Goal: Task Accomplishment & Management: Complete application form

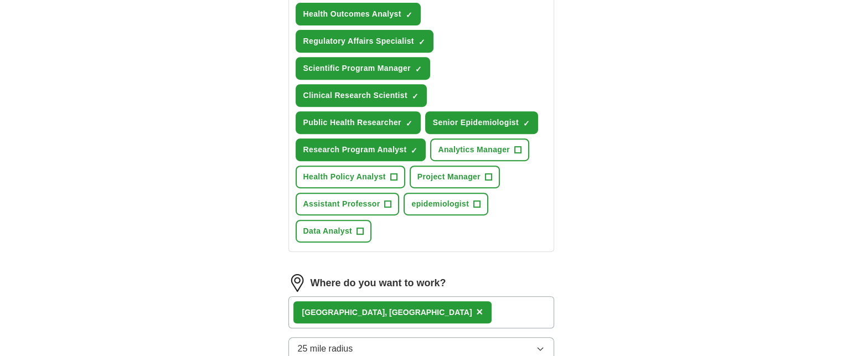
scroll to position [554, 0]
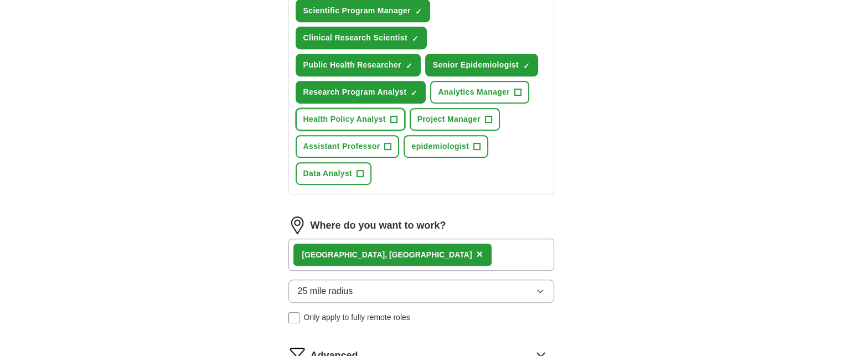
click at [391, 115] on span "+" at bounding box center [393, 119] width 7 height 9
click at [476, 143] on span "+" at bounding box center [477, 146] width 7 height 9
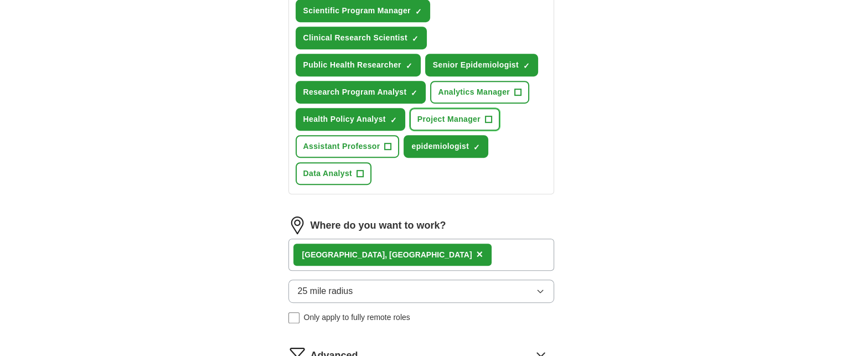
click at [488, 115] on span "+" at bounding box center [488, 119] width 7 height 9
click at [515, 88] on span "+" at bounding box center [518, 92] width 7 height 9
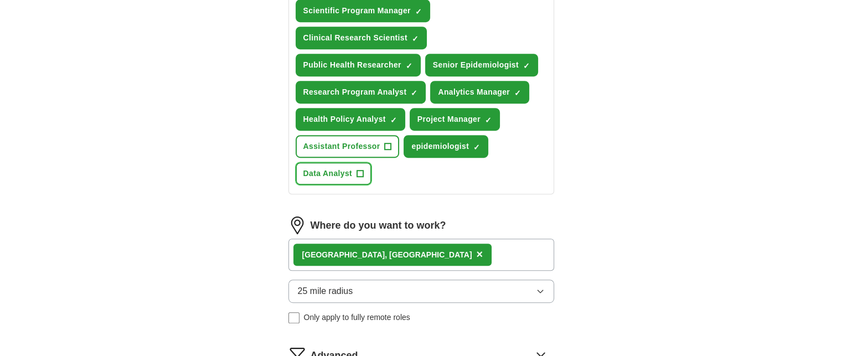
click at [355, 172] on button "Data Analyst +" at bounding box center [334, 173] width 76 height 23
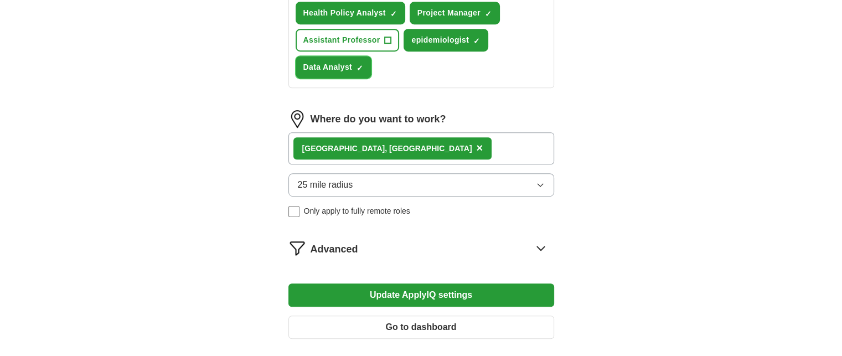
scroll to position [720, 0]
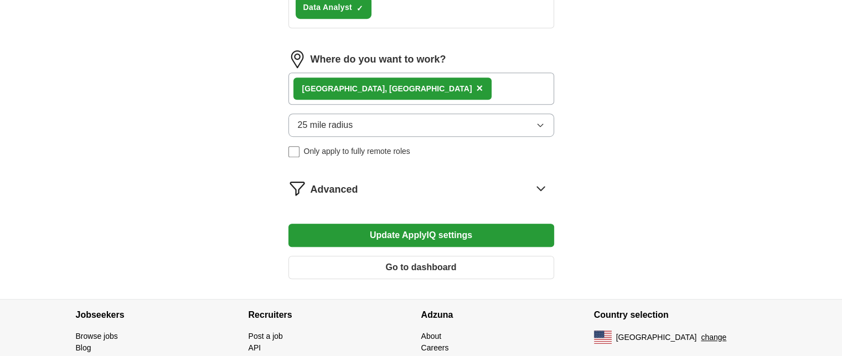
click at [404, 115] on button "25 mile radius" at bounding box center [421, 125] width 266 height 23
click at [434, 81] on div "[GEOGRAPHIC_DATA], [GEOGRAPHIC_DATA] ×" at bounding box center [421, 89] width 266 height 32
click at [434, 83] on div "[GEOGRAPHIC_DATA], [GEOGRAPHIC_DATA] ×" at bounding box center [421, 89] width 266 height 32
click at [427, 88] on div "[GEOGRAPHIC_DATA], [GEOGRAPHIC_DATA] ×" at bounding box center [421, 89] width 266 height 32
click at [408, 116] on button "25 mile radius" at bounding box center [421, 125] width 266 height 23
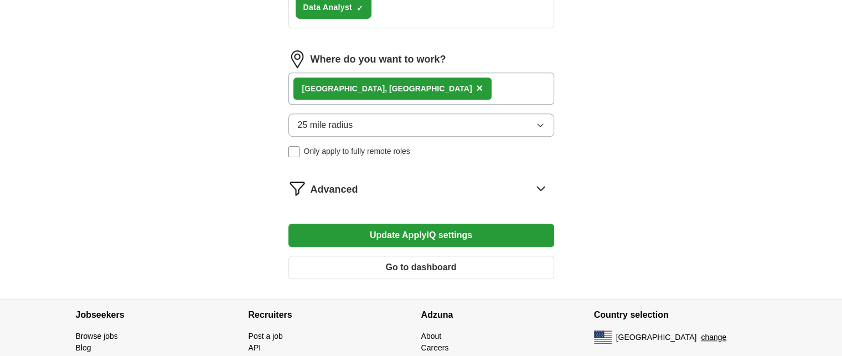
click at [538, 187] on icon at bounding box center [540, 189] width 7 height 4
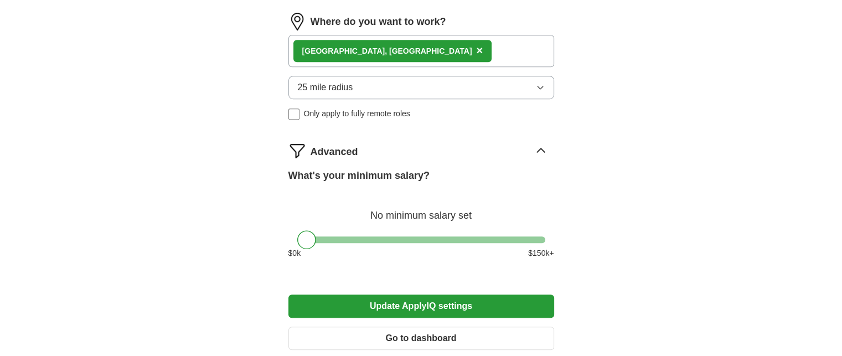
scroll to position [775, 0]
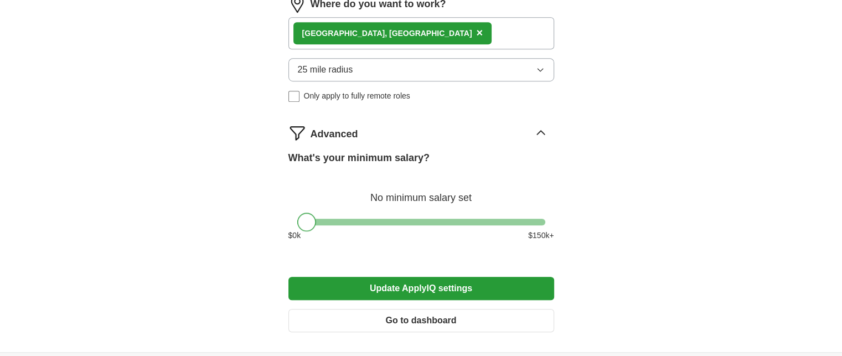
drag, startPoint x: 304, startPoint y: 219, endPoint x: 278, endPoint y: 212, distance: 27.0
click at [435, 278] on button "Update ApplyIQ settings" at bounding box center [421, 288] width 266 height 23
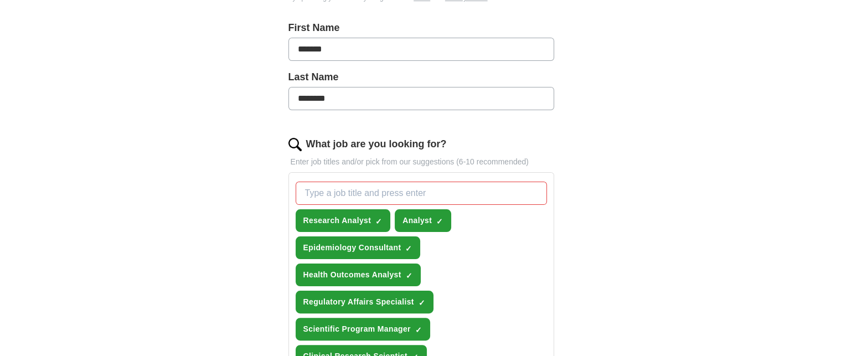
scroll to position [235, 0]
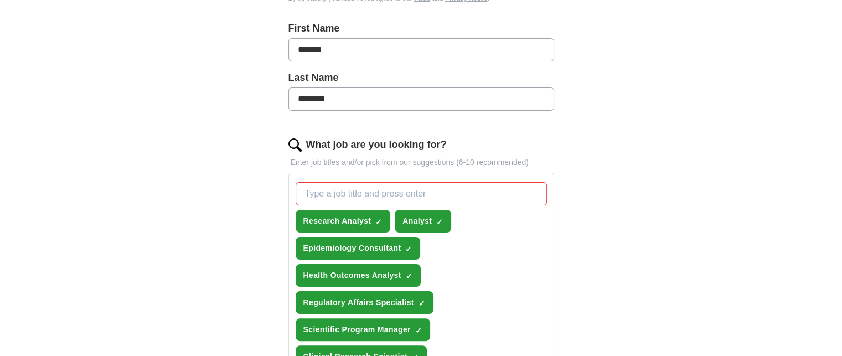
click at [332, 192] on input "What job are you looking for?" at bounding box center [421, 193] width 251 height 23
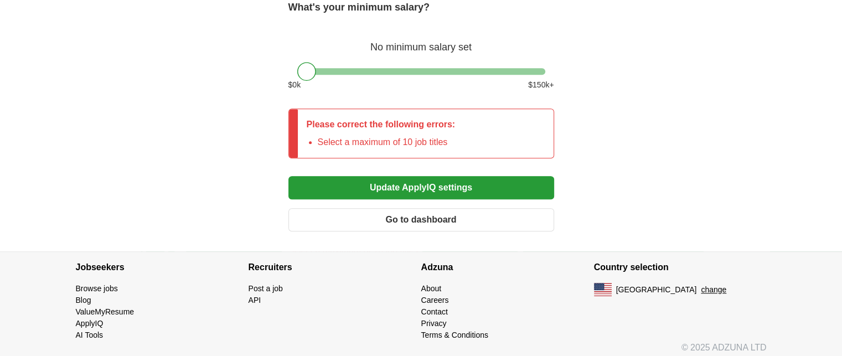
scroll to position [939, 0]
click at [428, 183] on button "Update ApplyIQ settings" at bounding box center [421, 187] width 266 height 23
click at [311, 68] on div at bounding box center [310, 71] width 19 height 19
click at [348, 177] on button "Update ApplyIQ settings" at bounding box center [421, 187] width 266 height 23
drag, startPoint x: 312, startPoint y: 66, endPoint x: 295, endPoint y: 70, distance: 18.3
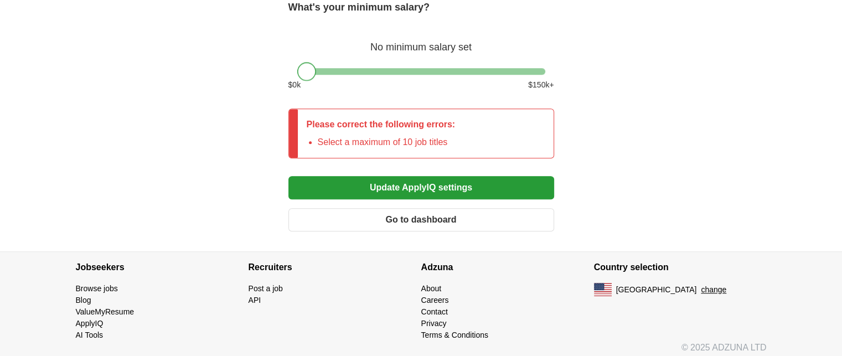
click at [295, 70] on div "What's your minimum salary? No minimum salary set $ 0 k $ 150 k+" at bounding box center [421, 50] width 266 height 100
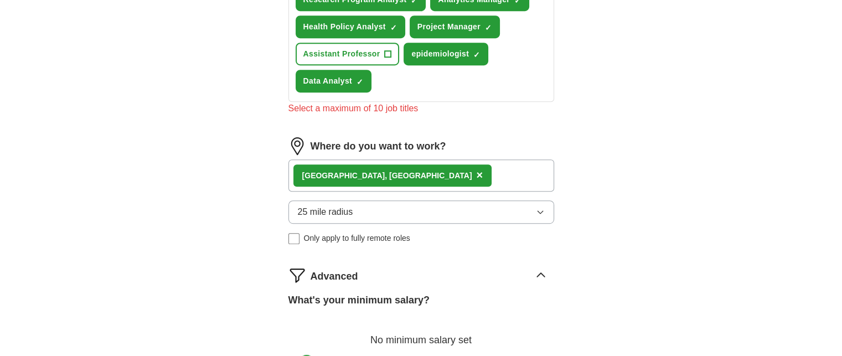
scroll to position [496, 0]
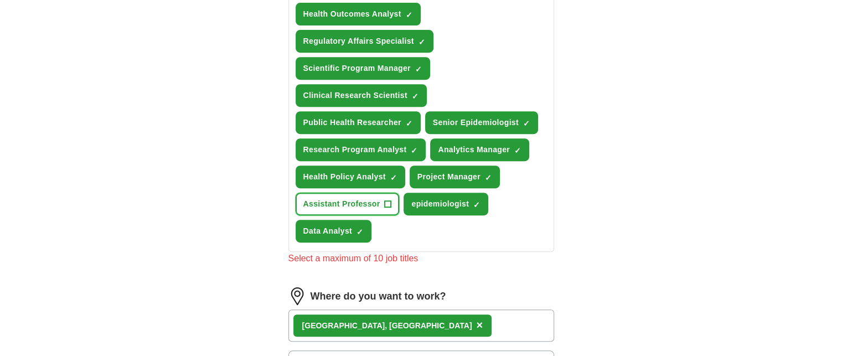
click at [378, 200] on span "Assistant Professor" at bounding box center [341, 204] width 77 height 12
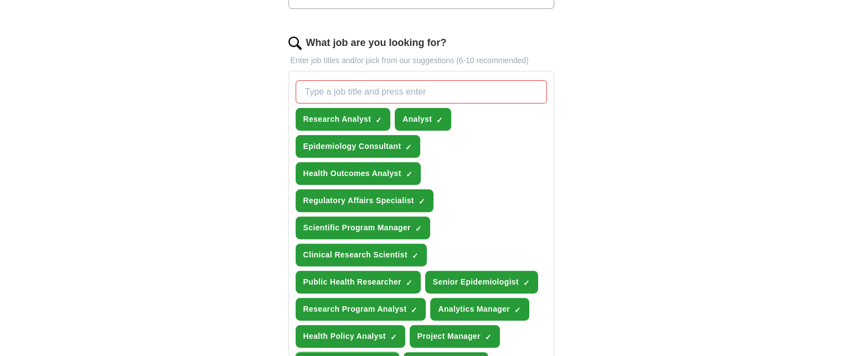
scroll to position [330, 0]
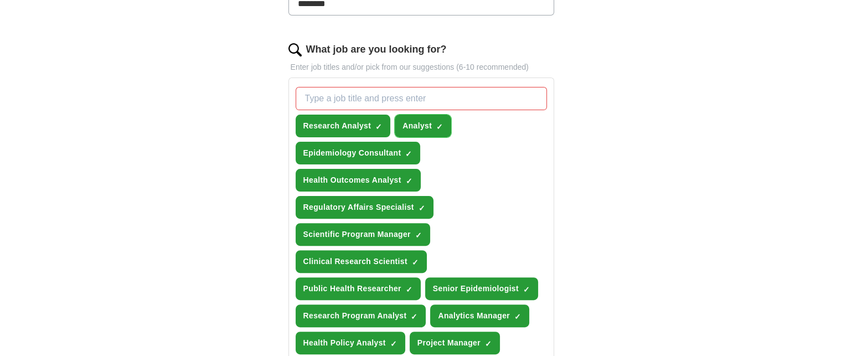
click at [0, 0] on span "×" at bounding box center [0, 0] width 0 height 0
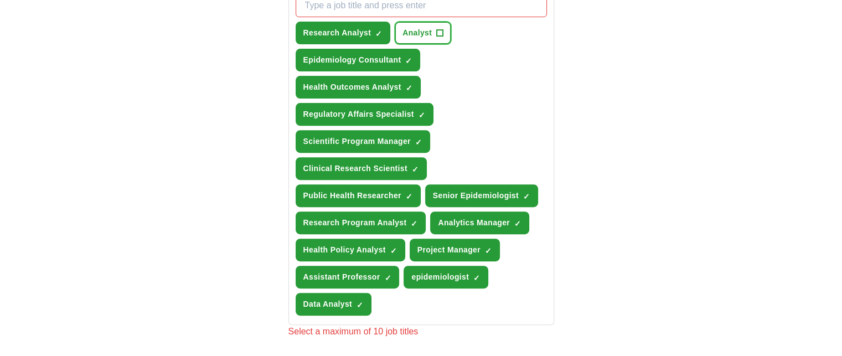
scroll to position [441, 0]
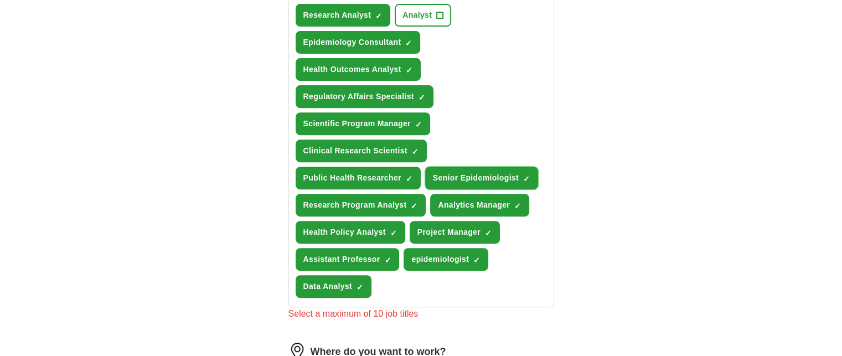
click at [447, 178] on span "Senior Epidemiologist" at bounding box center [476, 178] width 86 height 12
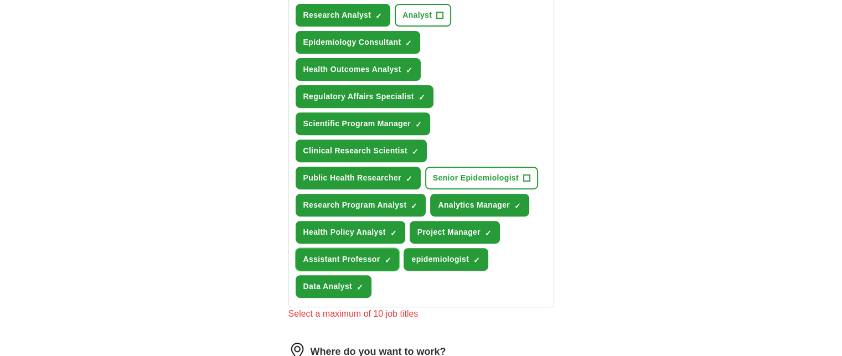
click at [383, 259] on button "Assistant Professor ✓ ×" at bounding box center [348, 259] width 104 height 23
click at [426, 228] on span "Project Manager" at bounding box center [448, 232] width 63 height 12
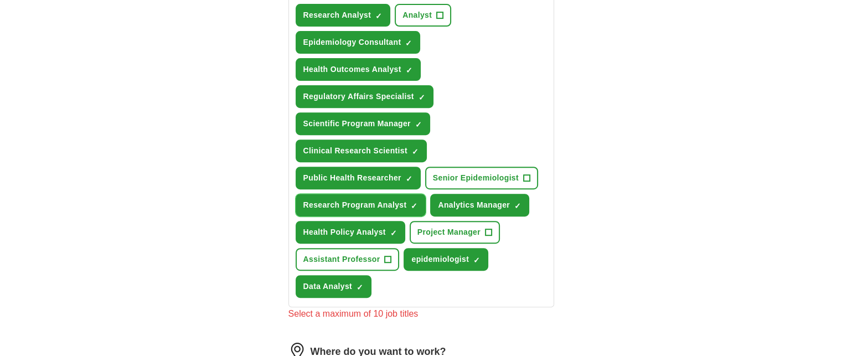
click at [390, 199] on span "Research Program Analyst" at bounding box center [355, 205] width 104 height 12
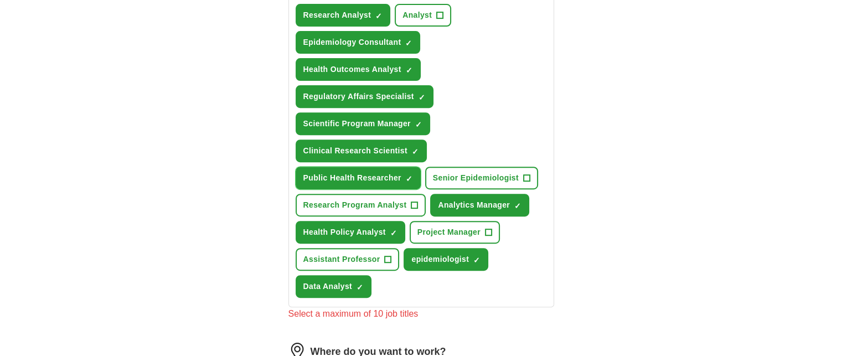
click at [359, 175] on span "Public Health Researcher" at bounding box center [352, 178] width 98 height 12
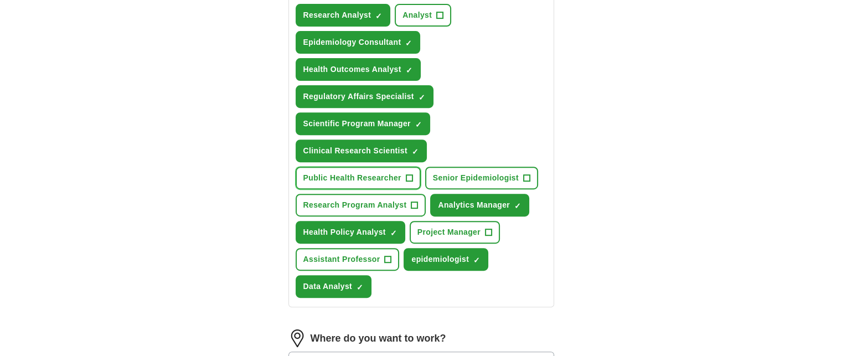
click at [353, 172] on span "Public Health Researcher" at bounding box center [352, 178] width 98 height 12
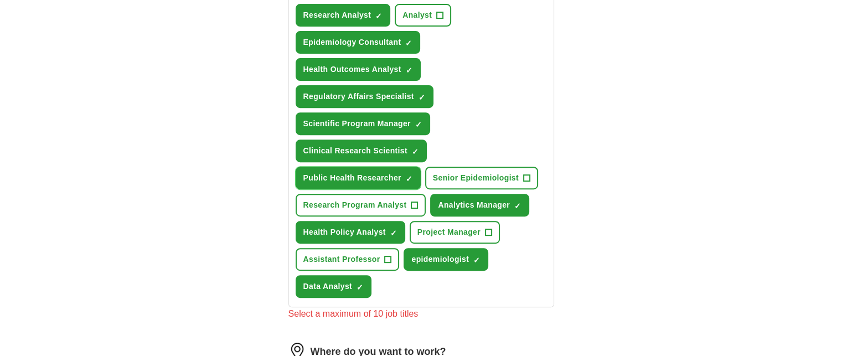
click at [353, 172] on span "Public Health Researcher" at bounding box center [352, 178] width 98 height 12
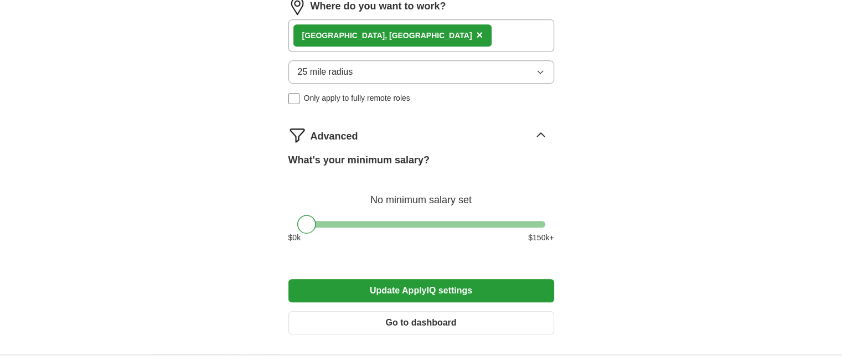
scroll to position [828, 0]
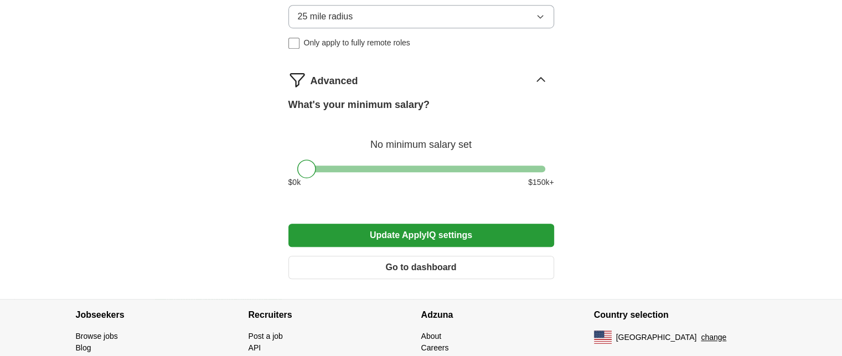
click at [331, 229] on button "Update ApplyIQ settings" at bounding box center [421, 235] width 266 height 23
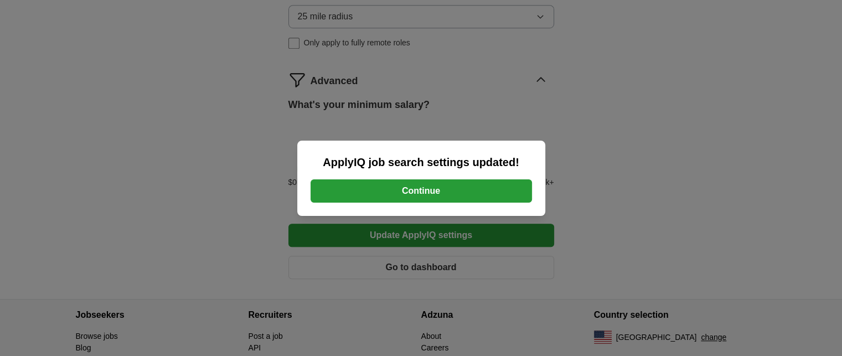
click at [346, 197] on button "Continue" at bounding box center [421, 190] width 221 height 23
